Goal: Task Accomplishment & Management: Manage account settings

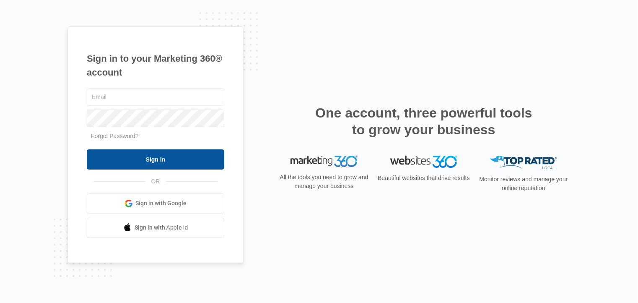
type input "[EMAIL_ADDRESS][DOMAIN_NAME]"
click at [181, 160] on input "Sign In" at bounding box center [155, 159] width 137 height 20
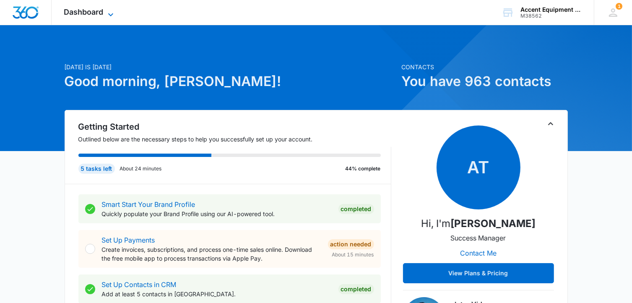
click at [111, 10] on icon at bounding box center [111, 15] width 10 height 10
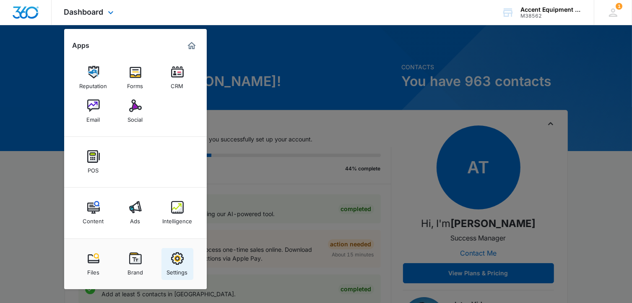
click at [179, 263] on img at bounding box center [177, 258] width 13 height 13
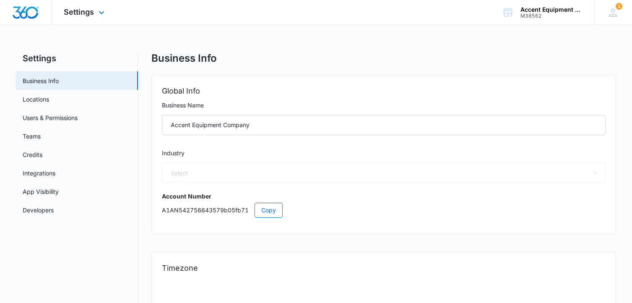
select select "52"
select select "US"
select select "America/[GEOGRAPHIC_DATA]"
click at [42, 156] on link "Credits" at bounding box center [33, 154] width 20 height 9
